Goal: Task Accomplishment & Management: Use online tool/utility

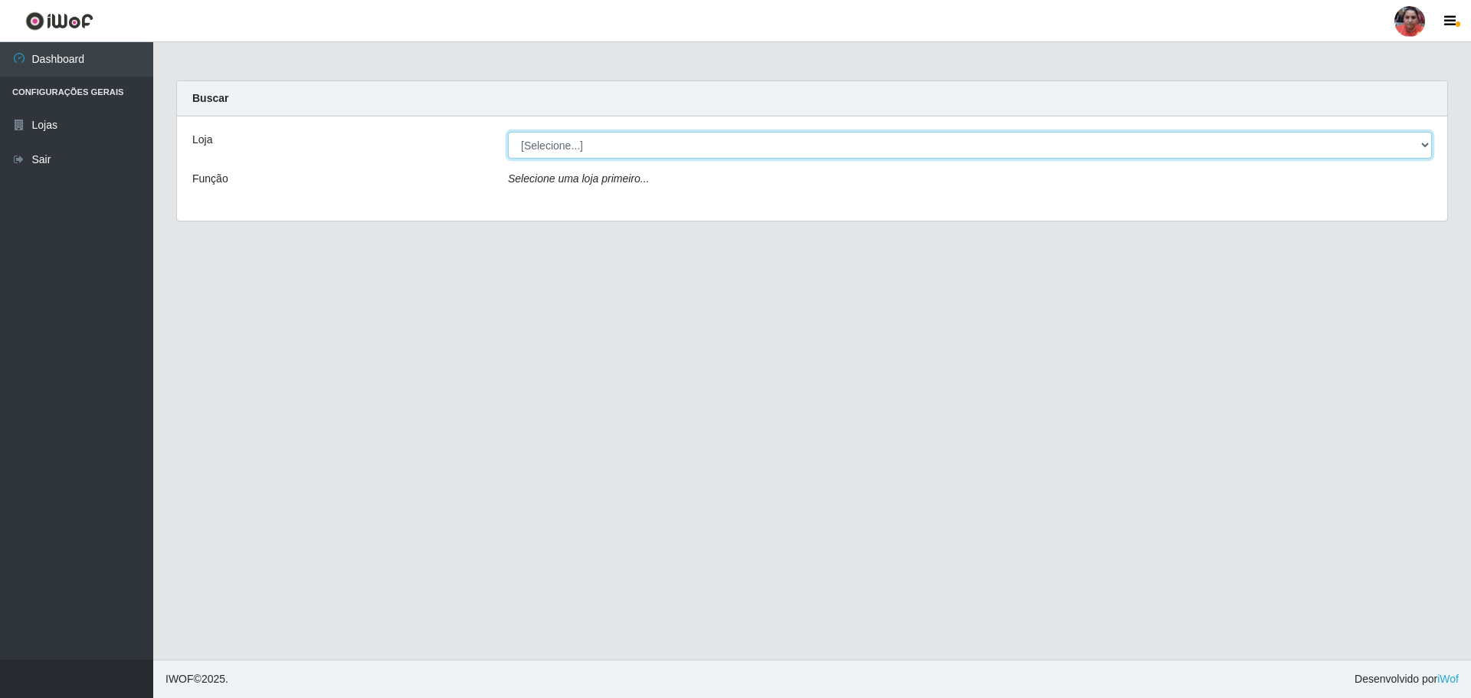
drag, startPoint x: 711, startPoint y: 142, endPoint x: 710, endPoint y: 153, distance: 10.8
click at [711, 142] on select "[Selecione...] Mar Vermelho - Loja 05" at bounding box center [970, 145] width 924 height 27
select select "252"
click at [508, 132] on select "[Selecione...] Mar Vermelho - Loja 05" at bounding box center [970, 145] width 924 height 27
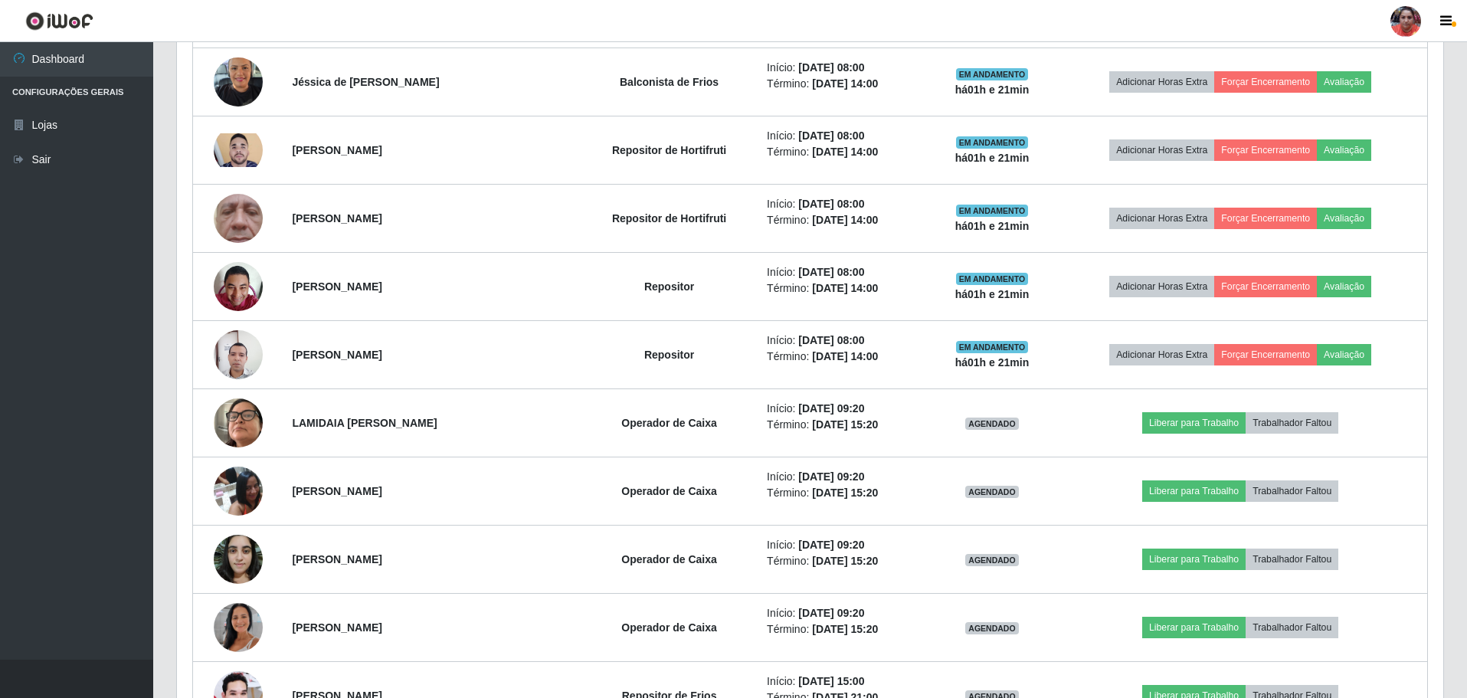
scroll to position [843, 0]
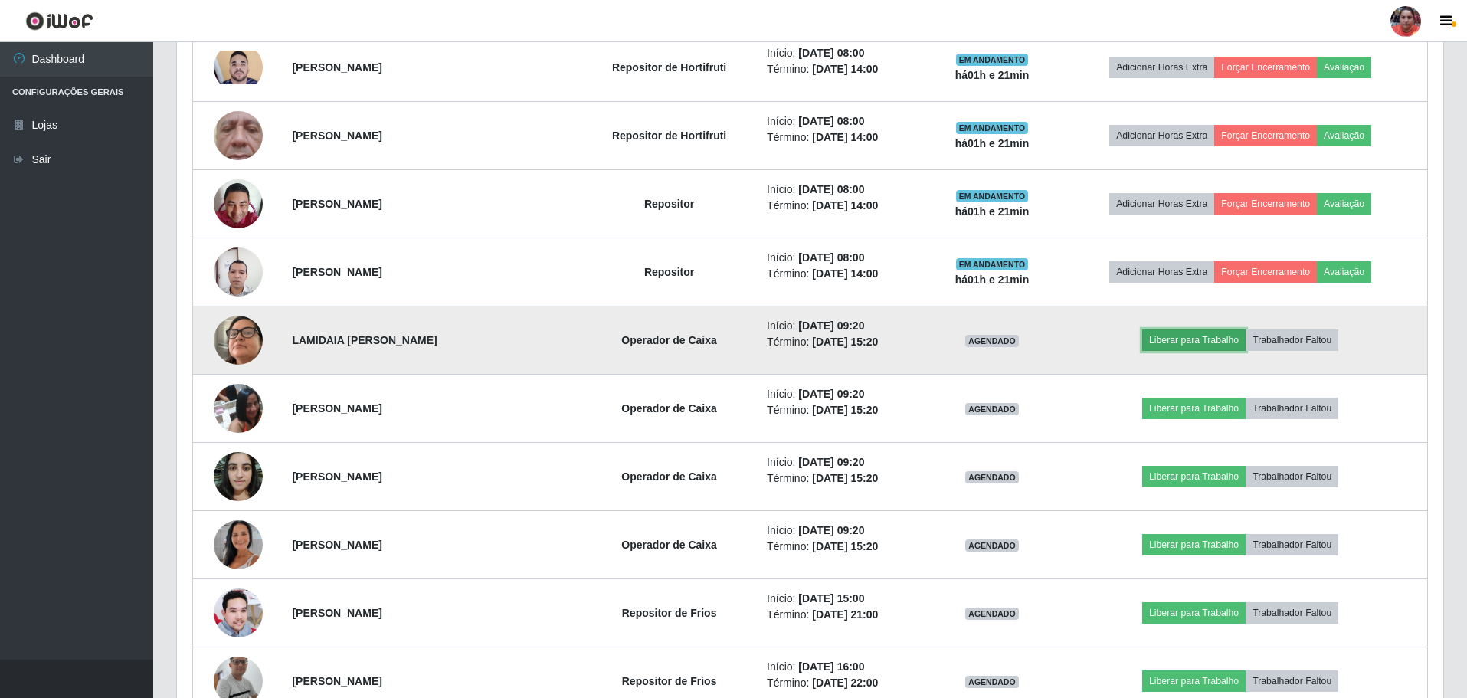
click at [1173, 335] on button "Liberar para Trabalho" at bounding box center [1193, 339] width 103 height 21
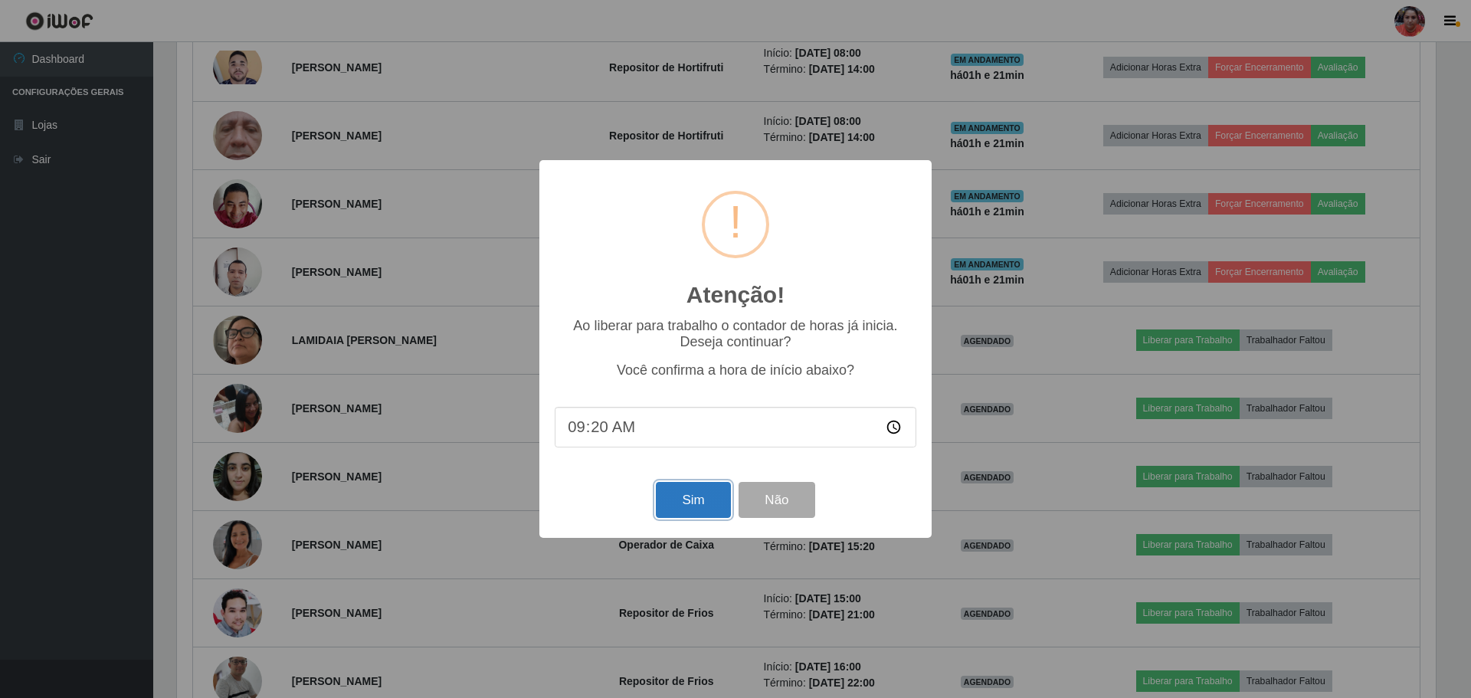
click at [671, 500] on button "Sim" at bounding box center [693, 500] width 74 height 36
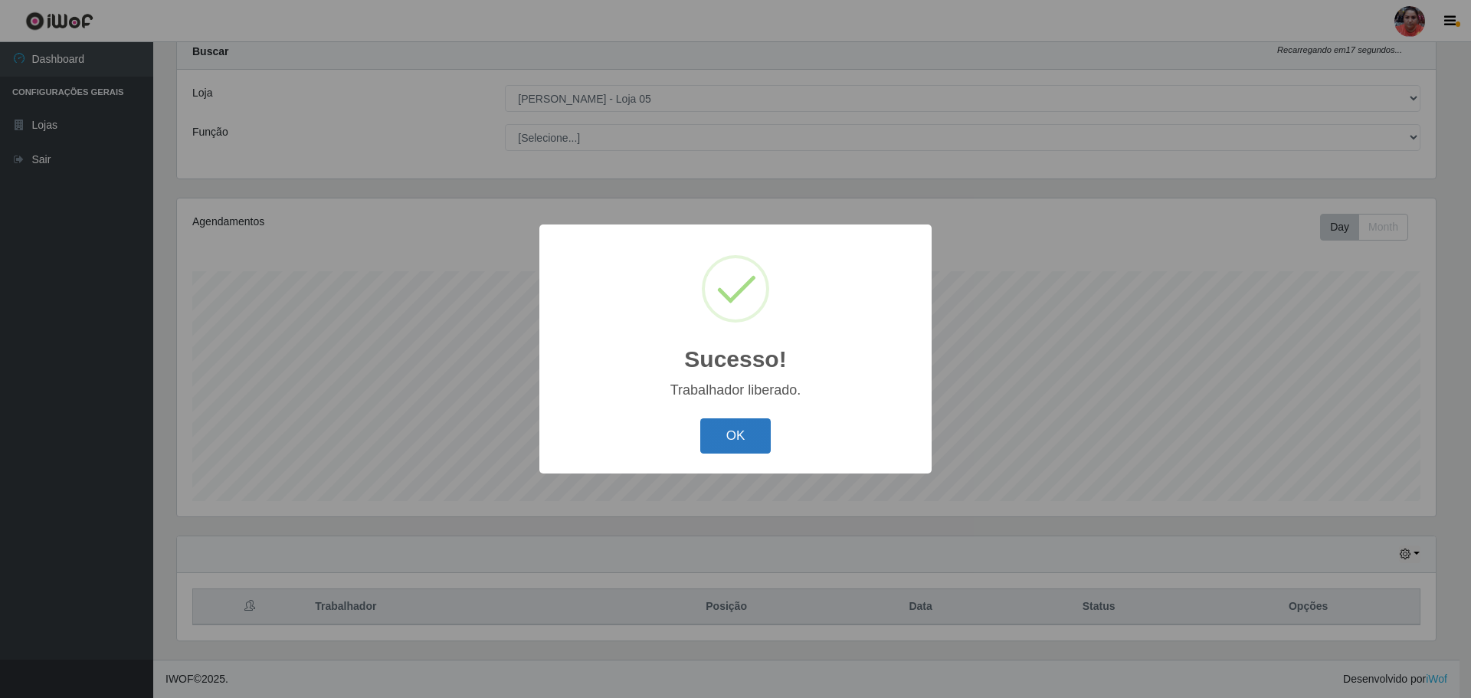
click at [719, 445] on button "OK" at bounding box center [735, 436] width 71 height 36
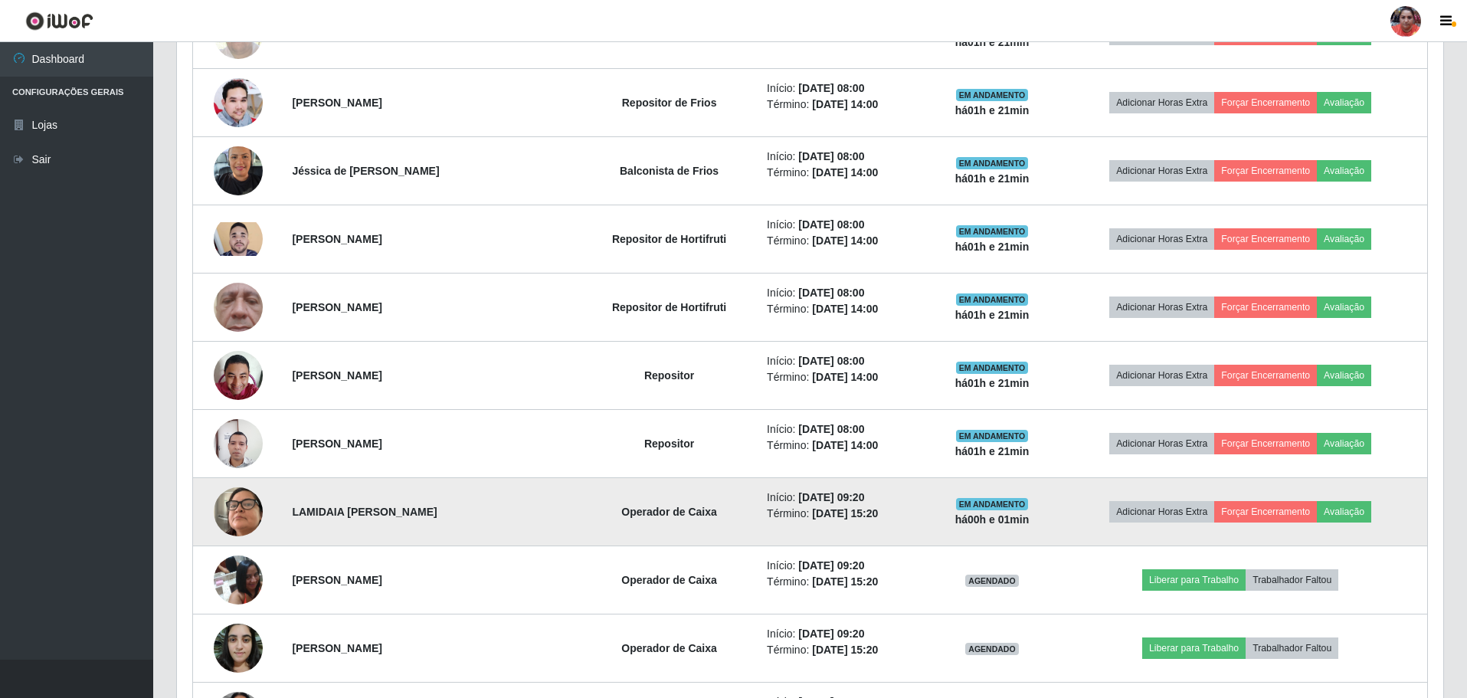
scroll to position [889, 0]
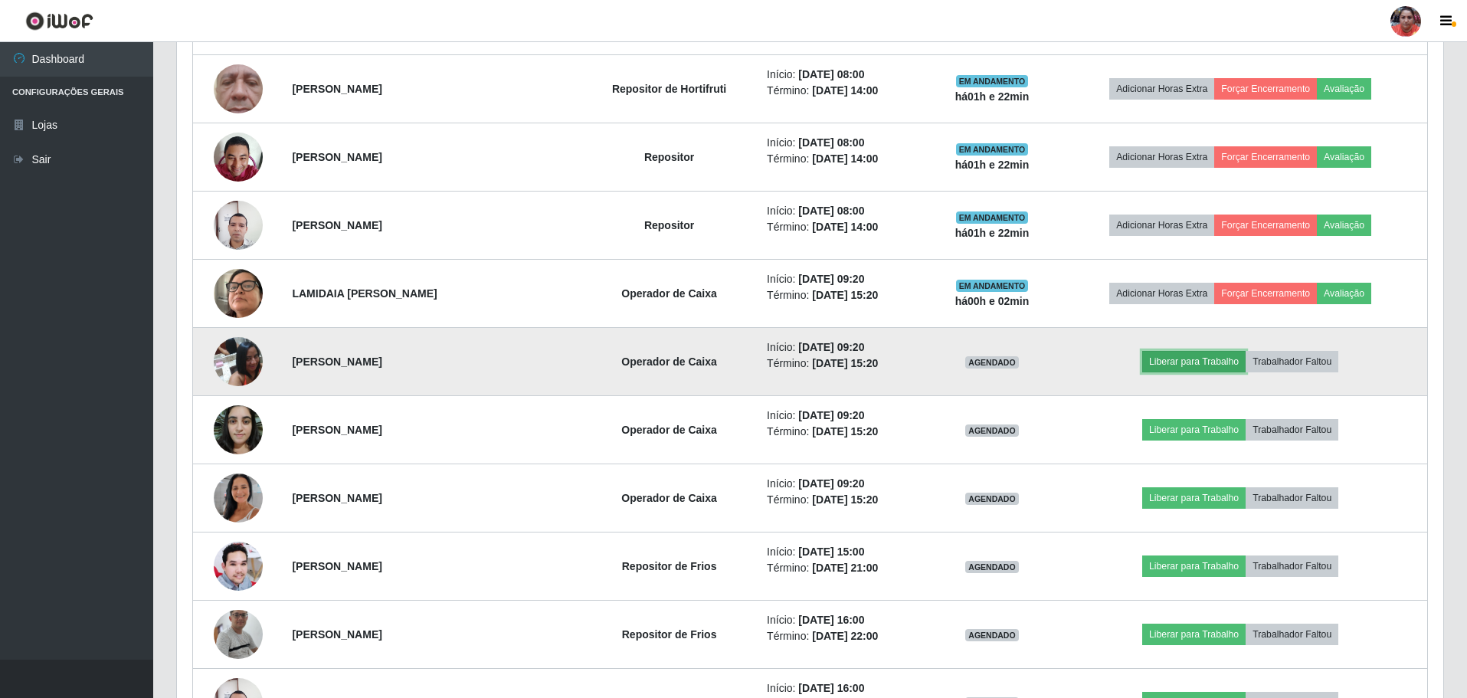
click at [1218, 361] on button "Liberar para Trabalho" at bounding box center [1193, 361] width 103 height 21
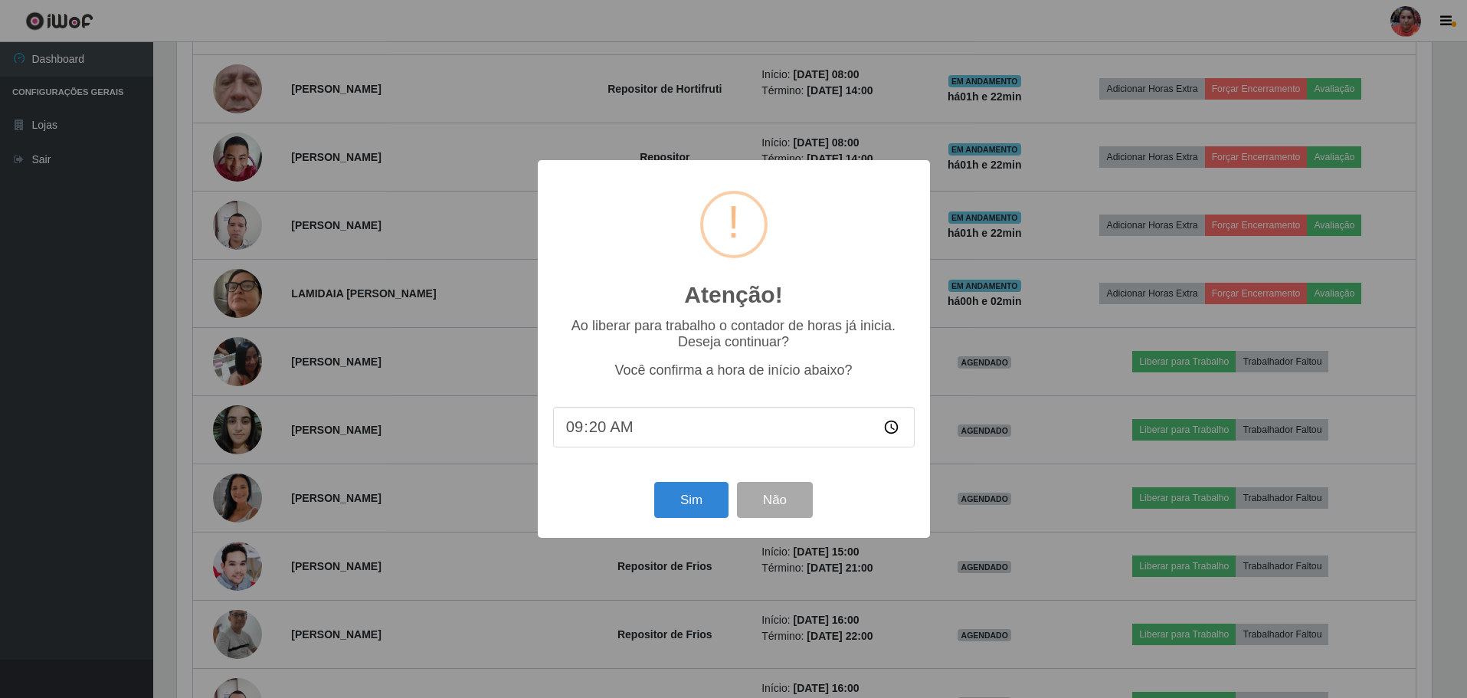
scroll to position [318, 1258]
click at [708, 499] on button "Sim" at bounding box center [693, 500] width 74 height 36
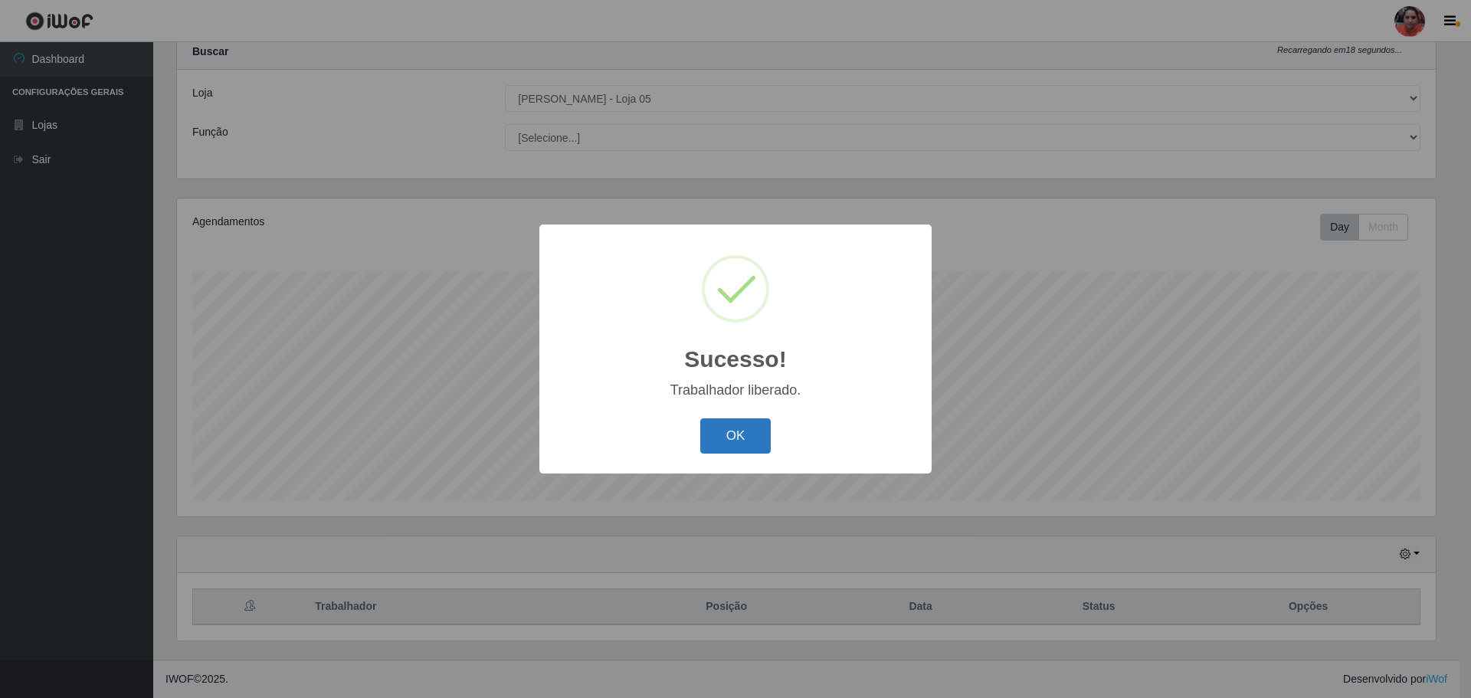
click at [758, 433] on button "OK" at bounding box center [735, 436] width 71 height 36
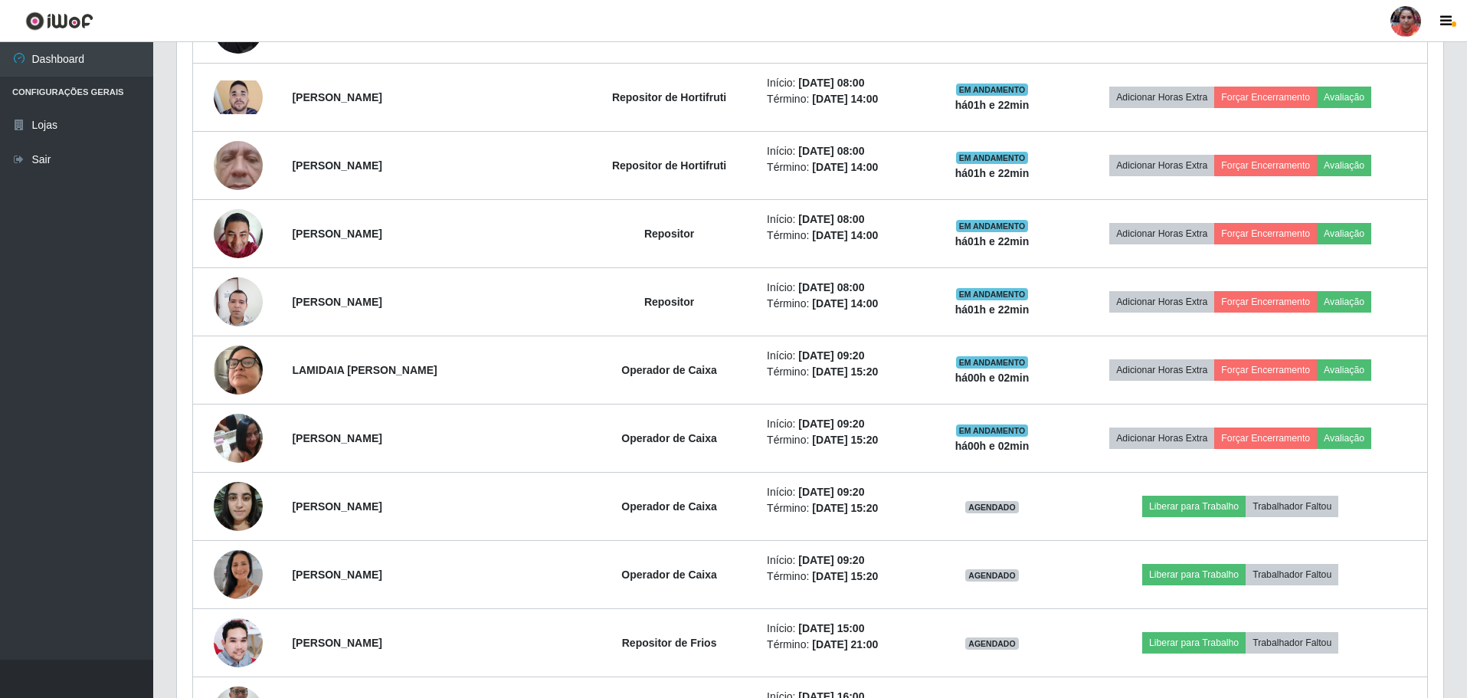
scroll to position [889, 0]
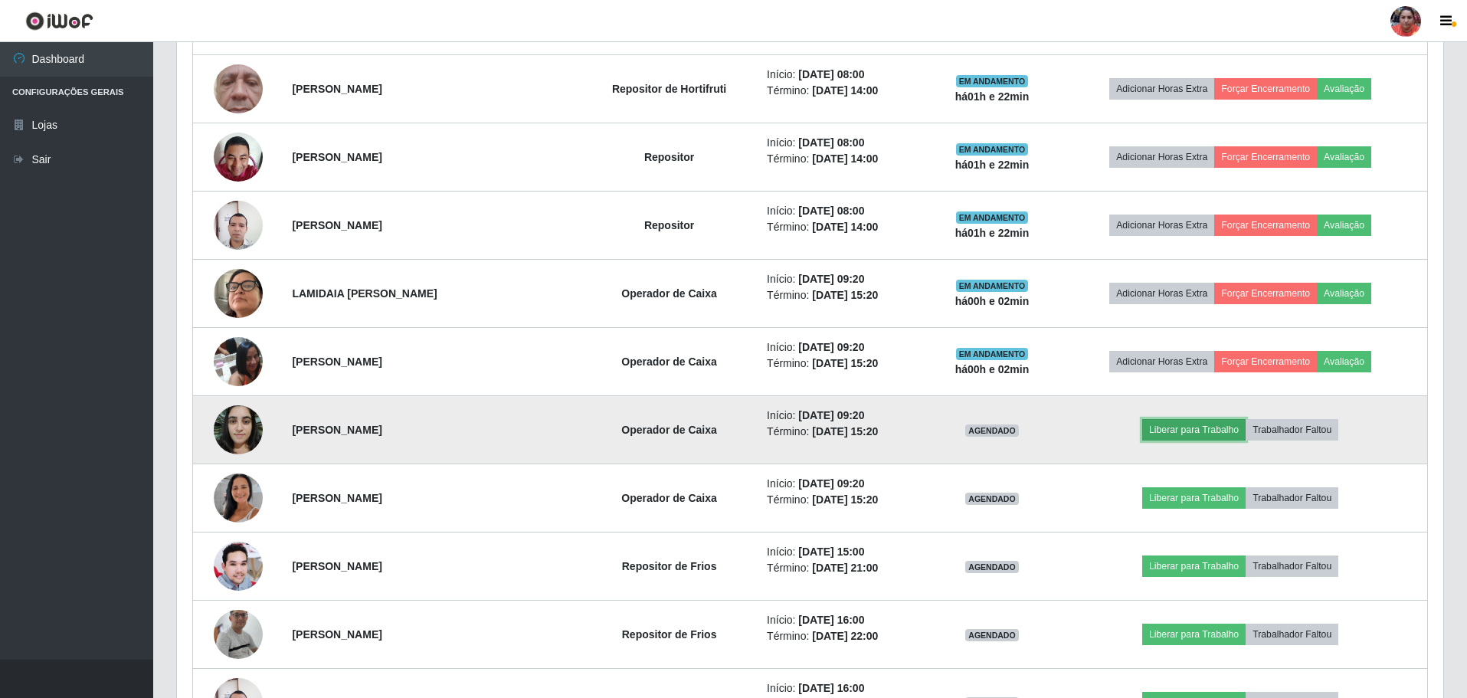
click at [1176, 430] on button "Liberar para Trabalho" at bounding box center [1193, 429] width 103 height 21
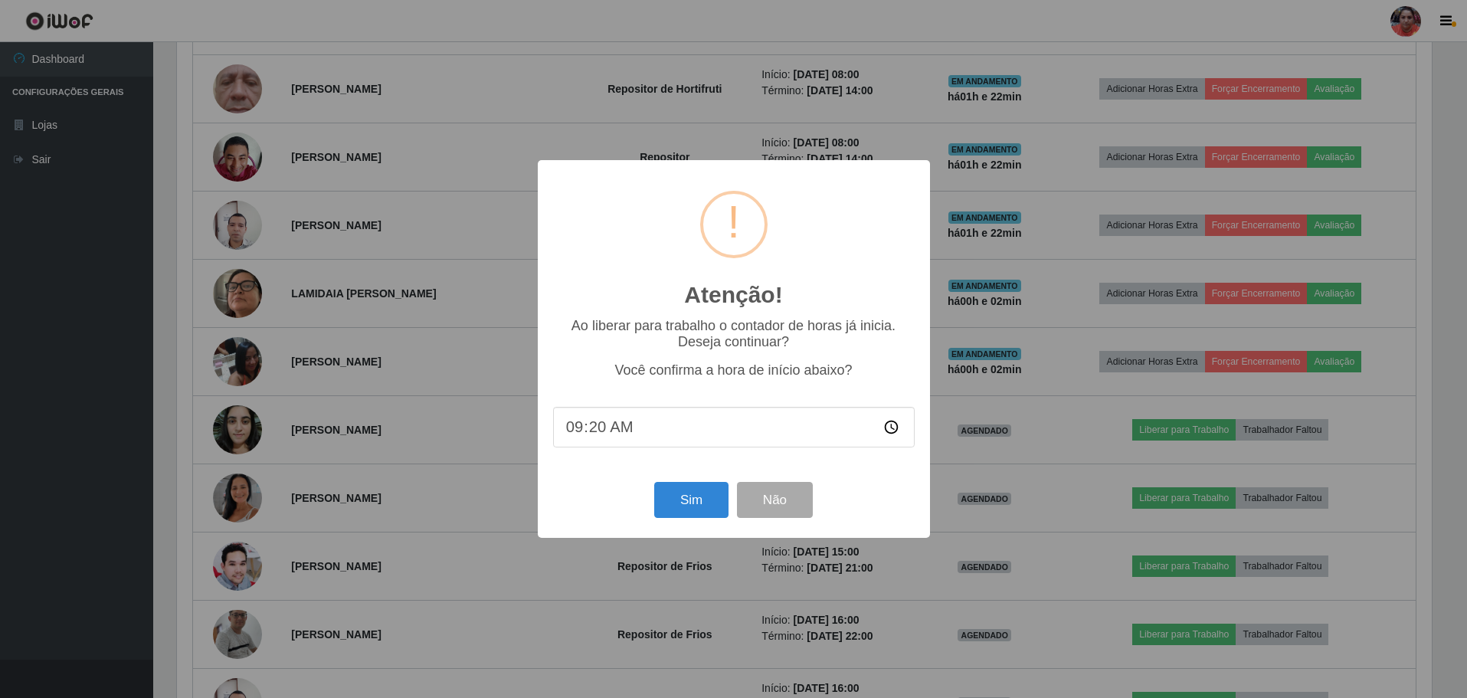
scroll to position [318, 1258]
click at [711, 510] on button "Sim" at bounding box center [693, 500] width 74 height 36
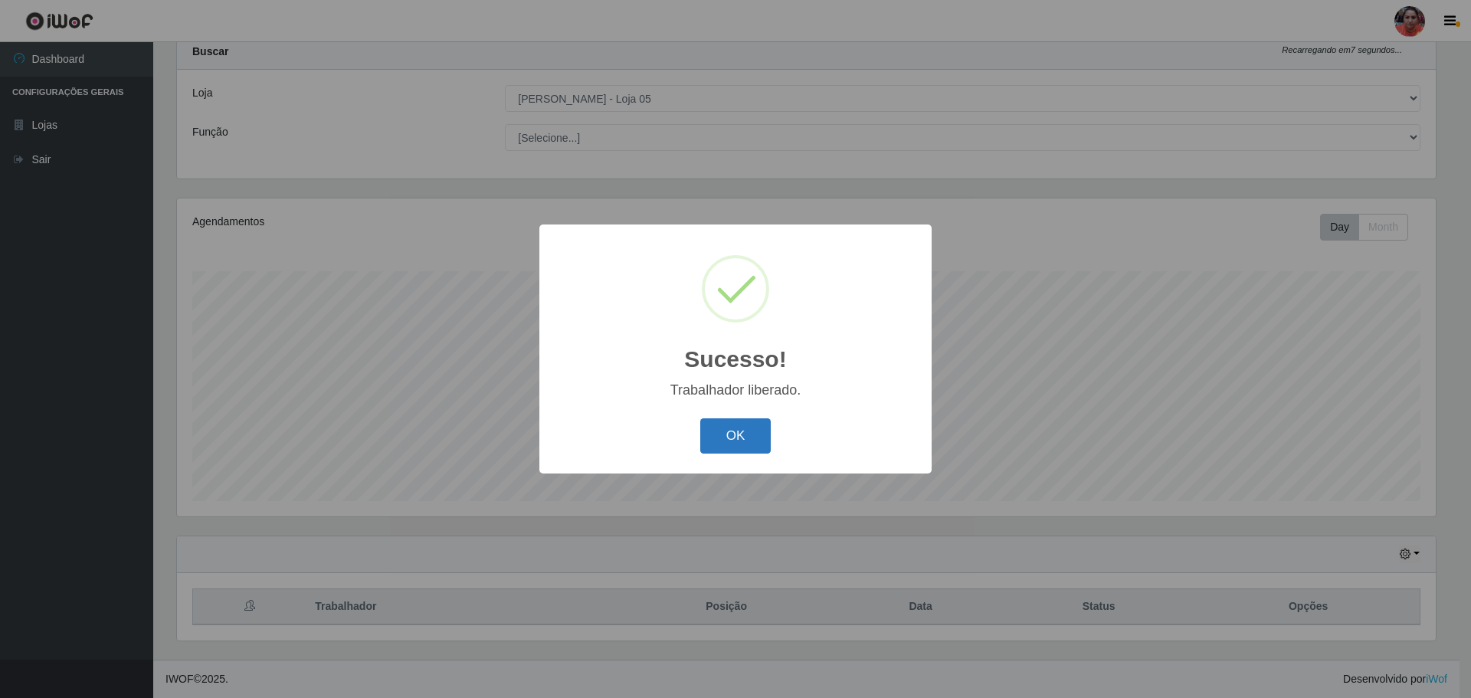
click at [757, 421] on button "OK" at bounding box center [735, 436] width 71 height 36
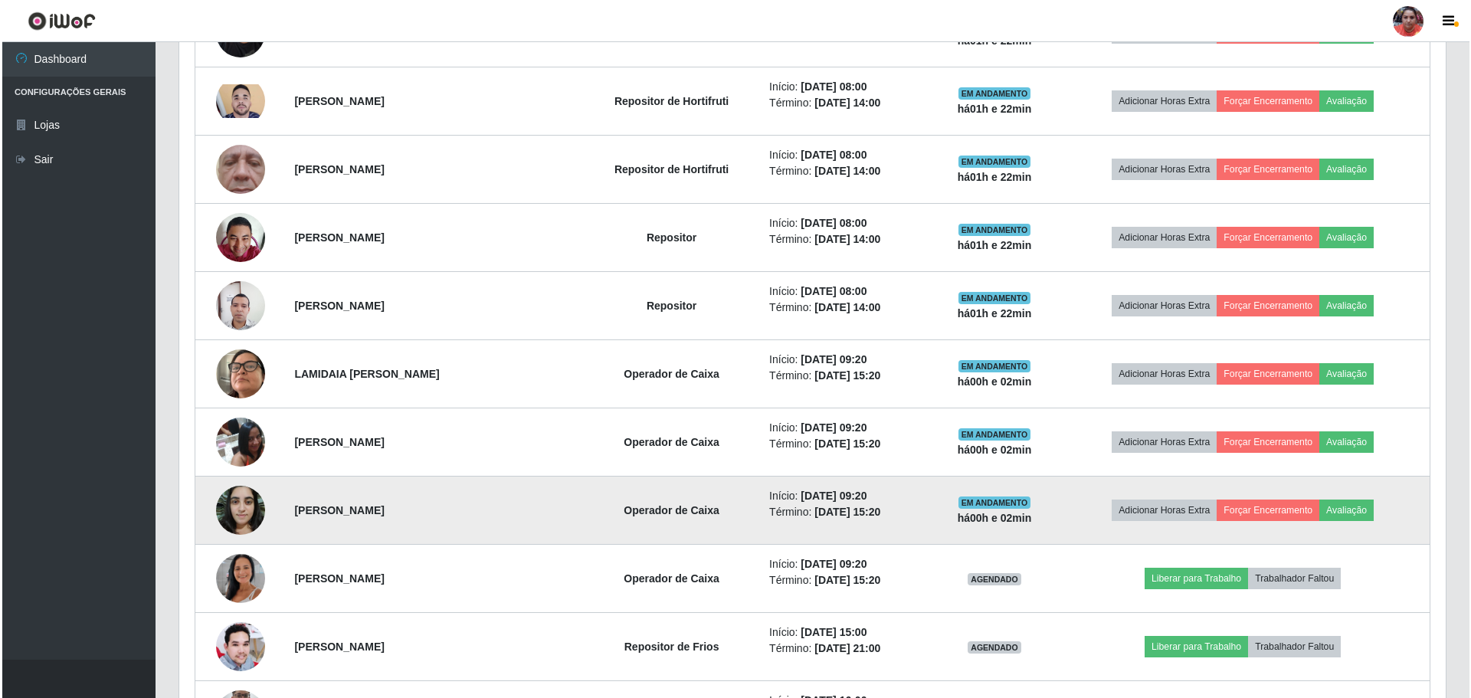
scroll to position [889, 0]
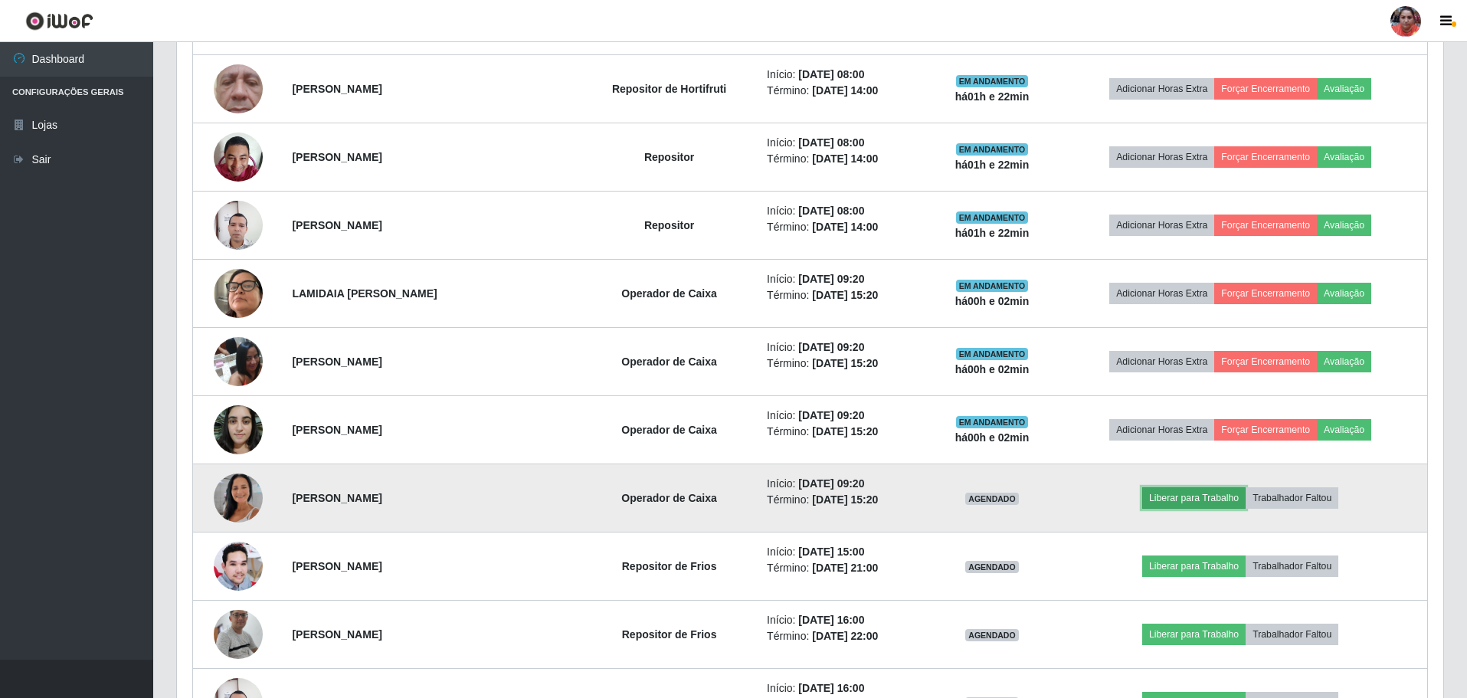
click at [1203, 493] on button "Liberar para Trabalho" at bounding box center [1193, 497] width 103 height 21
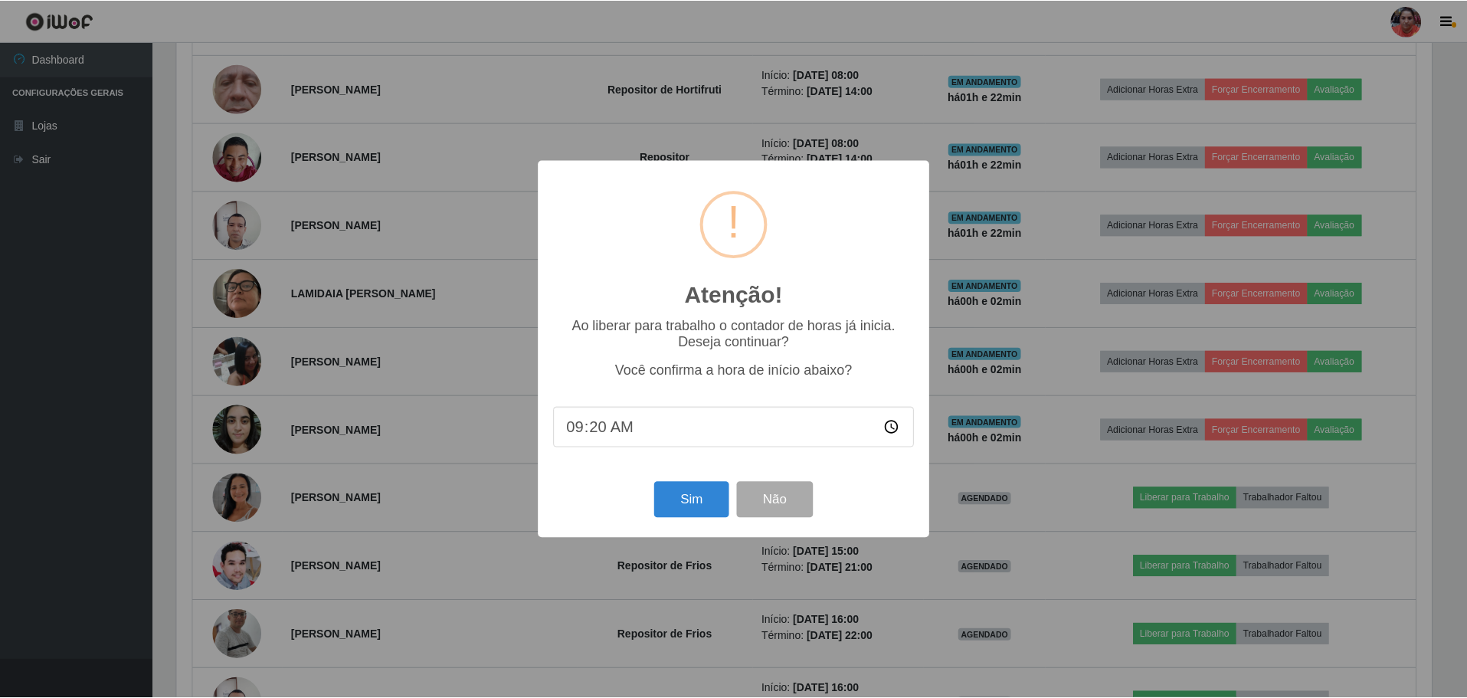
scroll to position [318, 1258]
click at [664, 486] on button "Sim" at bounding box center [693, 500] width 74 height 36
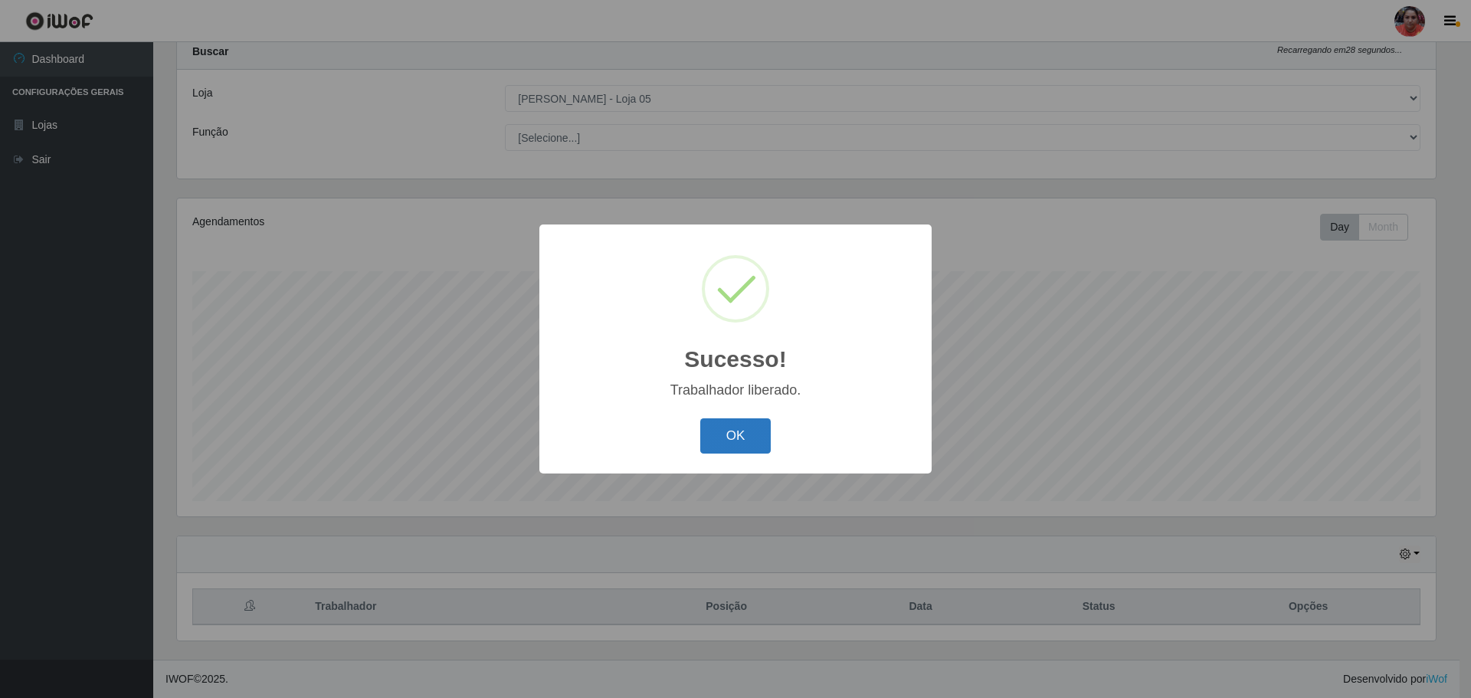
click at [759, 424] on button "OK" at bounding box center [735, 436] width 71 height 36
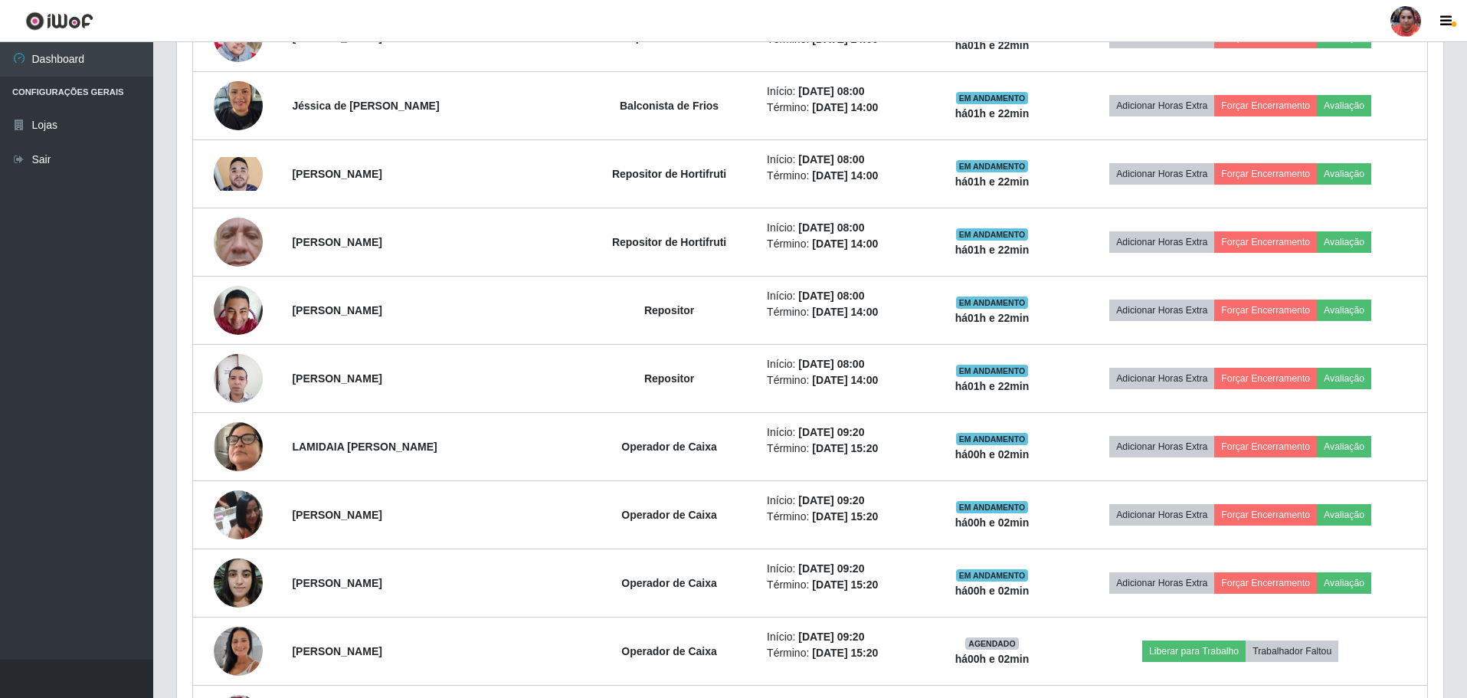
scroll to position [0, 0]
